Goal: Task Accomplishment & Management: Manage account settings

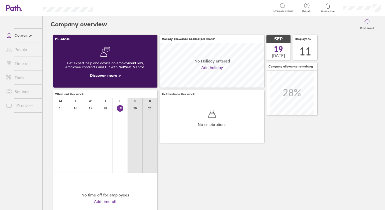
scroll to position [45, 104]
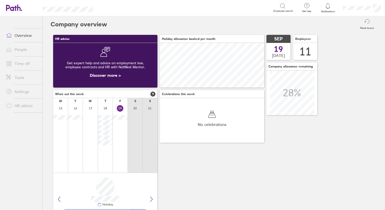
click at [20, 64] on link "Time off" at bounding box center [22, 63] width 40 height 10
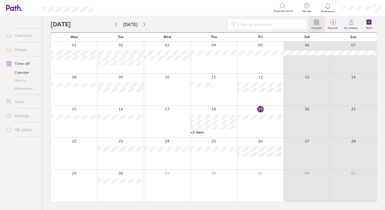
click at [19, 89] on link "Allowances" at bounding box center [22, 89] width 40 height 8
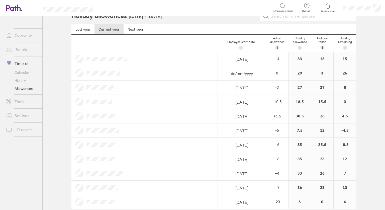
scroll to position [15, 0]
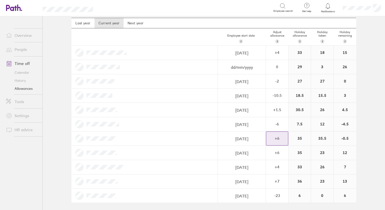
click at [274, 137] on div "+ 6" at bounding box center [277, 138] width 22 height 5
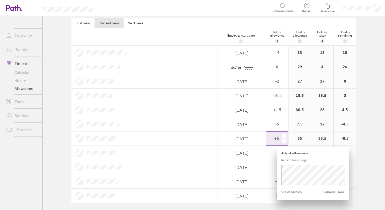
click at [282, 134] on div "+" at bounding box center [284, 136] width 4 height 4
click at [339, 191] on span "Add" at bounding box center [341, 192] width 8 height 8
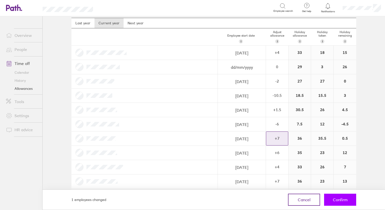
click at [340, 198] on span "Confirm" at bounding box center [340, 199] width 15 height 5
click at [339, 199] on span "Confirm" at bounding box center [340, 199] width 15 height 5
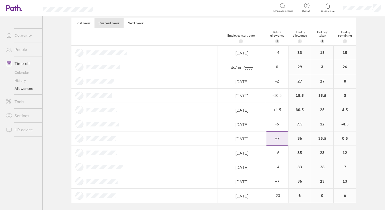
click at [20, 36] on link "Overview" at bounding box center [22, 35] width 40 height 10
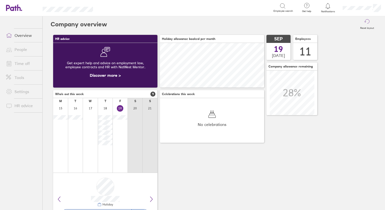
scroll to position [45, 104]
